Goal: Navigation & Orientation: Find specific page/section

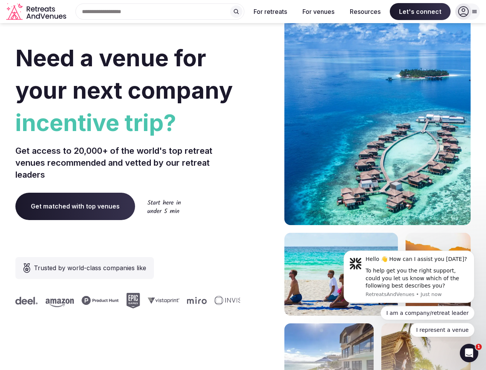
click at [243, 185] on div "Need a venue for your next company incentive trip? Get access to 20,000+ of the…" at bounding box center [242, 230] width 455 height 464
click at [160, 12] on div "Search Popular Destinations [GEOGRAPHIC_DATA], [GEOGRAPHIC_DATA] [GEOGRAPHIC_DA…" at bounding box center [156, 11] width 175 height 16
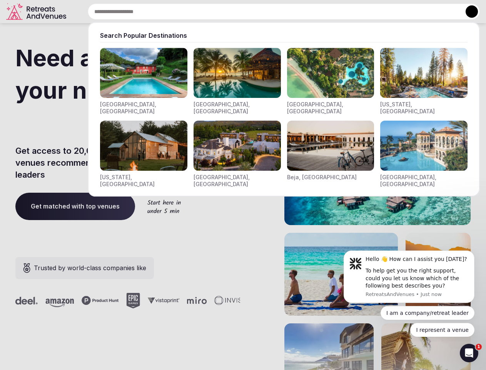
click at [236, 12] on input "text" at bounding box center [284, 11] width 392 height 16
click at [271, 12] on input "text" at bounding box center [284, 11] width 392 height 16
click at [318, 12] on input "text" at bounding box center [284, 11] width 392 height 16
click at [365, 12] on input "text" at bounding box center [284, 11] width 392 height 16
click at [420, 12] on input "text" at bounding box center [284, 11] width 392 height 16
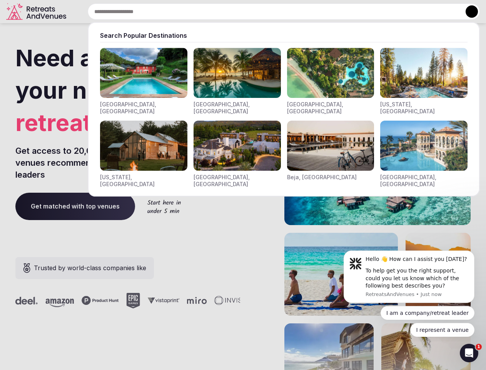
click at [468, 12] on button at bounding box center [472, 11] width 12 height 12
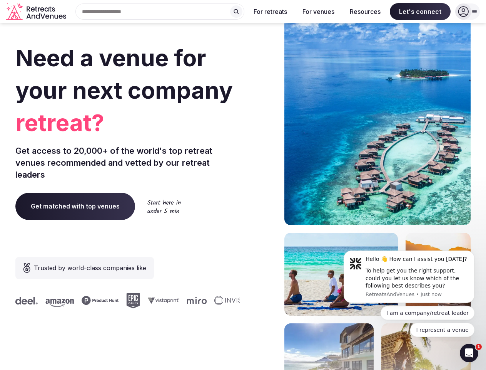
click at [409, 276] on div "To help get you the right support, could you let us know which of the following…" at bounding box center [417, 278] width 103 height 23
